Goal: Information Seeking & Learning: Learn about a topic

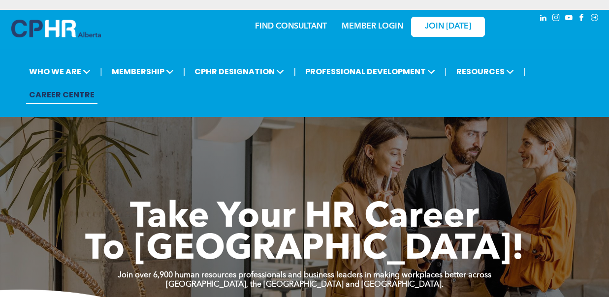
click at [372, 23] on link "MEMBER LOGIN" at bounding box center [373, 27] width 62 height 8
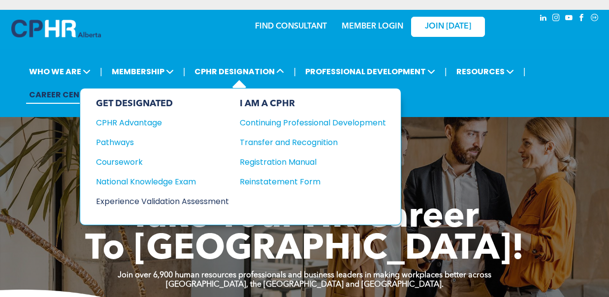
click at [121, 195] on div "Experience Validation Assessment" at bounding box center [156, 201] width 120 height 12
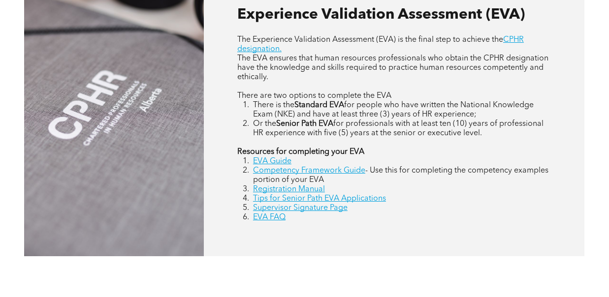
scroll to position [444, 0]
click at [276, 159] on link "EVA Guide" at bounding box center [272, 161] width 38 height 8
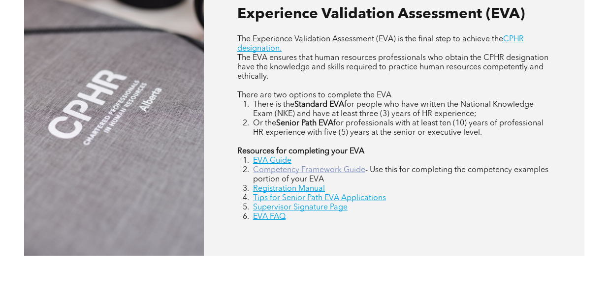
click at [281, 169] on link "Competency Framework Guide" at bounding box center [309, 170] width 112 height 8
click at [263, 215] on link "EVA FAQ" at bounding box center [269, 217] width 32 height 8
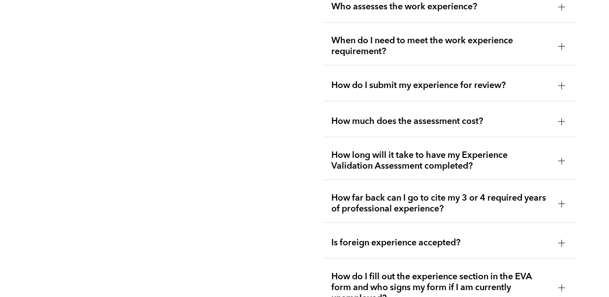
scroll to position [1754, 0]
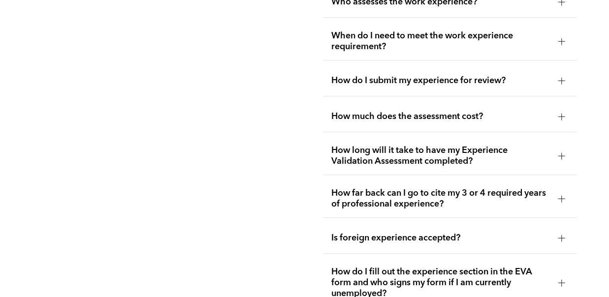
click at [345, 111] on span "How much does the assessment cost?" at bounding box center [440, 116] width 219 height 11
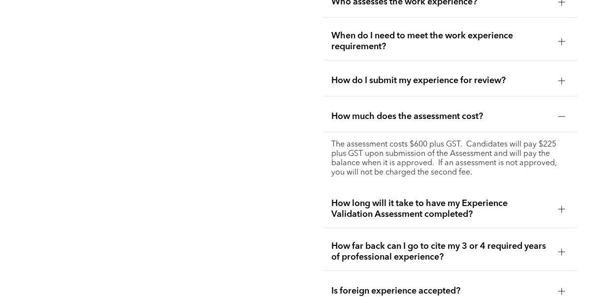
click at [345, 111] on span "How much does the assessment cost?" at bounding box center [440, 116] width 219 height 11
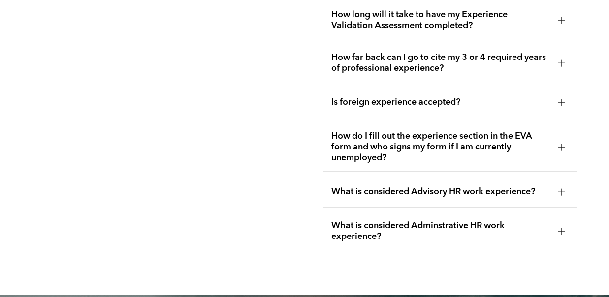
scroll to position [1891, 0]
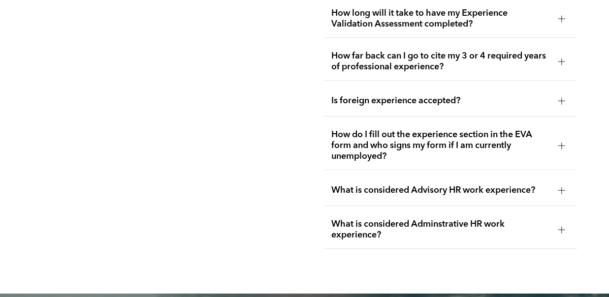
click at [346, 51] on span "How far back can I go to cite my 3 or 4 required years of professional experien…" at bounding box center [440, 62] width 219 height 22
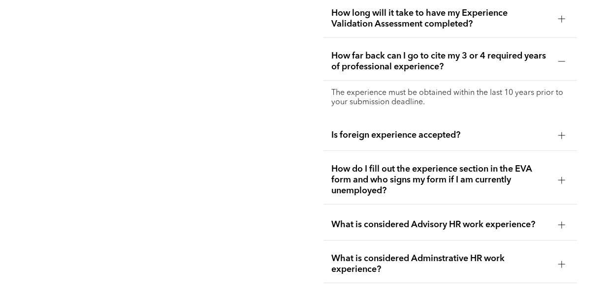
click at [346, 51] on span "How far back can I go to cite my 3 or 4 required years of professional experien…" at bounding box center [440, 62] width 219 height 22
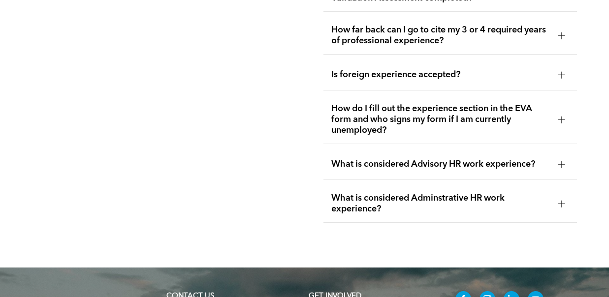
scroll to position [1922, 0]
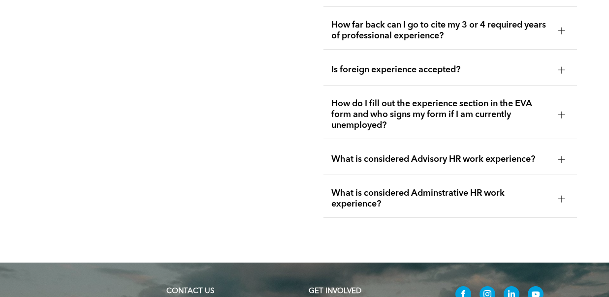
click at [341, 63] on div "Is foreign experience accepted?" at bounding box center [449, 70] width 253 height 31
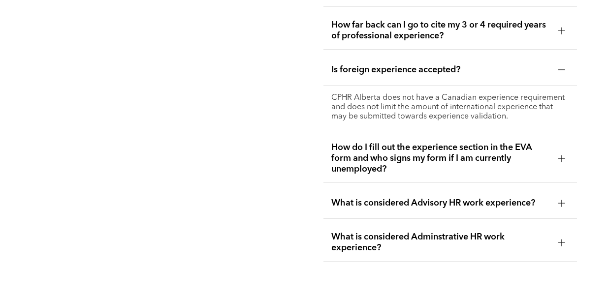
click at [341, 63] on div "Is foreign experience accepted?" at bounding box center [449, 70] width 253 height 31
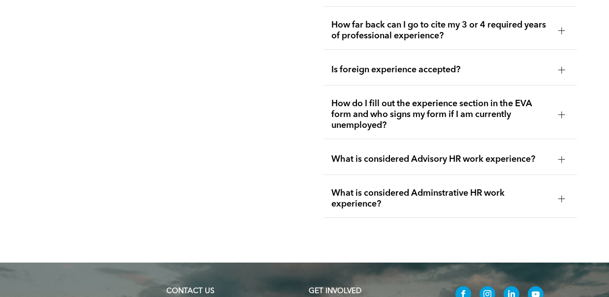
click at [354, 98] on span "How do I fill out the experience section in the EVA form and who signs my form …" at bounding box center [440, 114] width 219 height 32
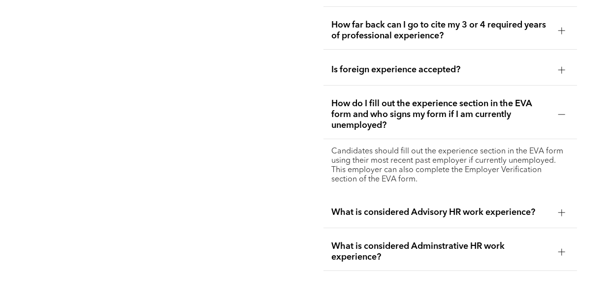
click at [354, 98] on span "How do I fill out the experience section in the EVA form and who signs my form …" at bounding box center [440, 114] width 219 height 32
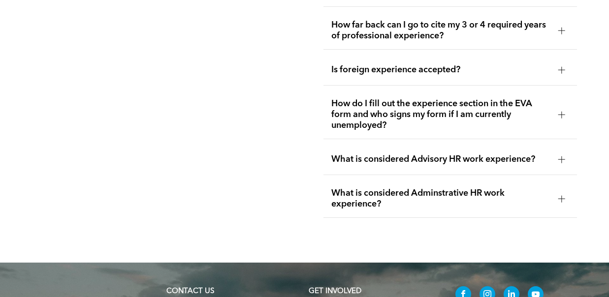
click at [357, 154] on span "What is considered Advisory HR work experience?" at bounding box center [440, 159] width 219 height 11
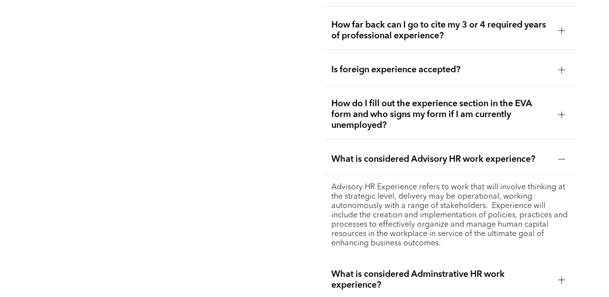
click at [357, 154] on span "What is considered Advisory HR work experience?" at bounding box center [440, 159] width 219 height 11
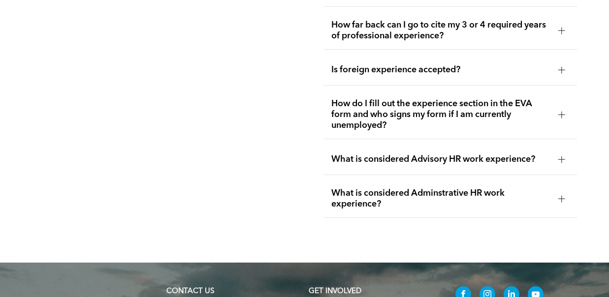
click at [366, 188] on span "What is considered Adminstrative HR work experience?" at bounding box center [440, 199] width 219 height 22
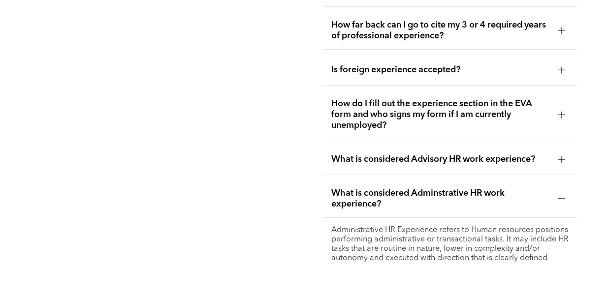
click at [366, 188] on span "What is considered Adminstrative HR work experience?" at bounding box center [440, 199] width 219 height 22
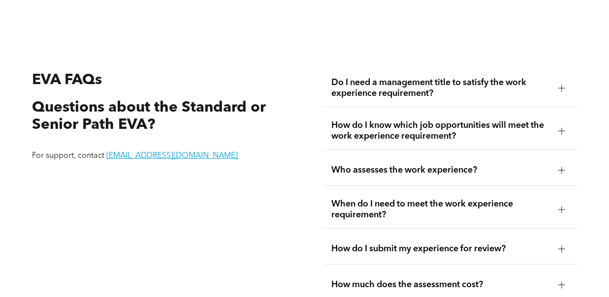
scroll to position [1609, 0]
